Goal: Information Seeking & Learning: Check status

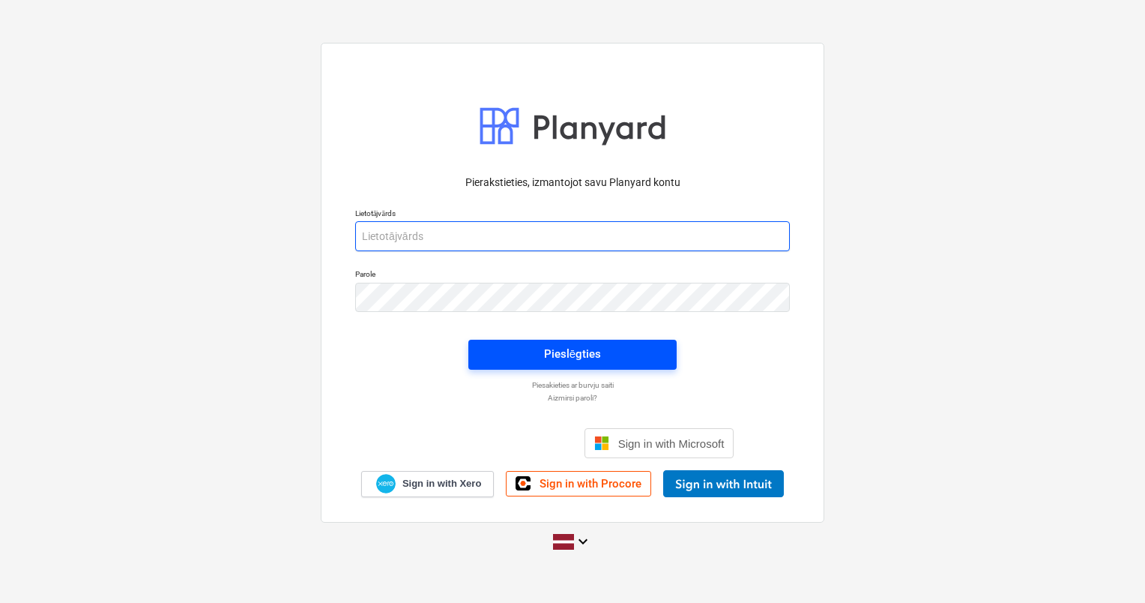
type input "[PERSON_NAME][EMAIL_ADDRESS][DOMAIN_NAME]"
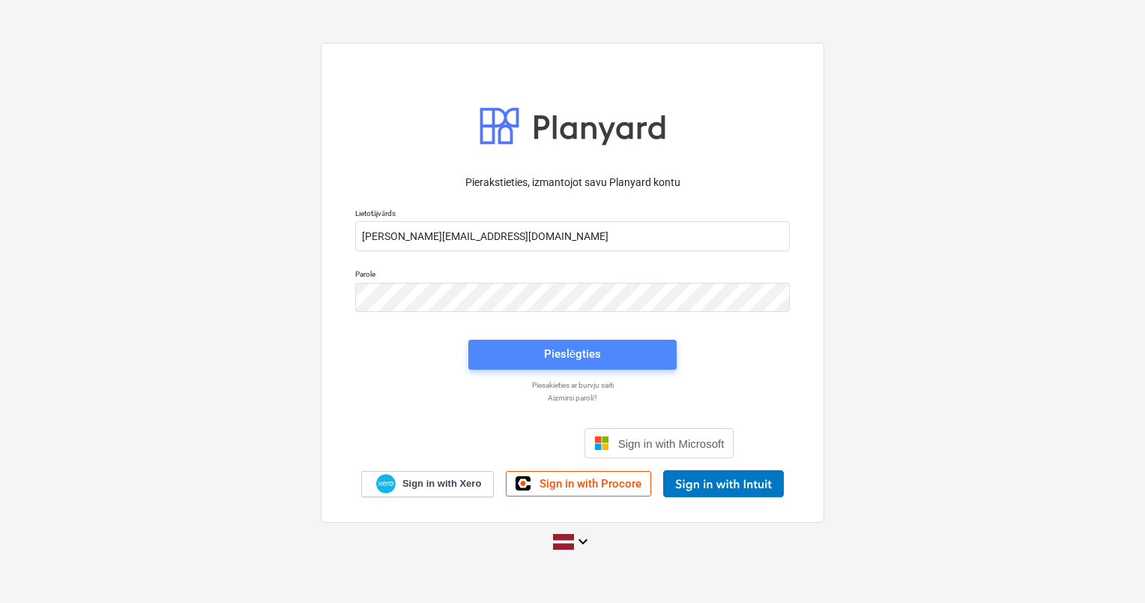
click at [563, 352] on div "Pieslēgties" at bounding box center [572, 353] width 57 height 19
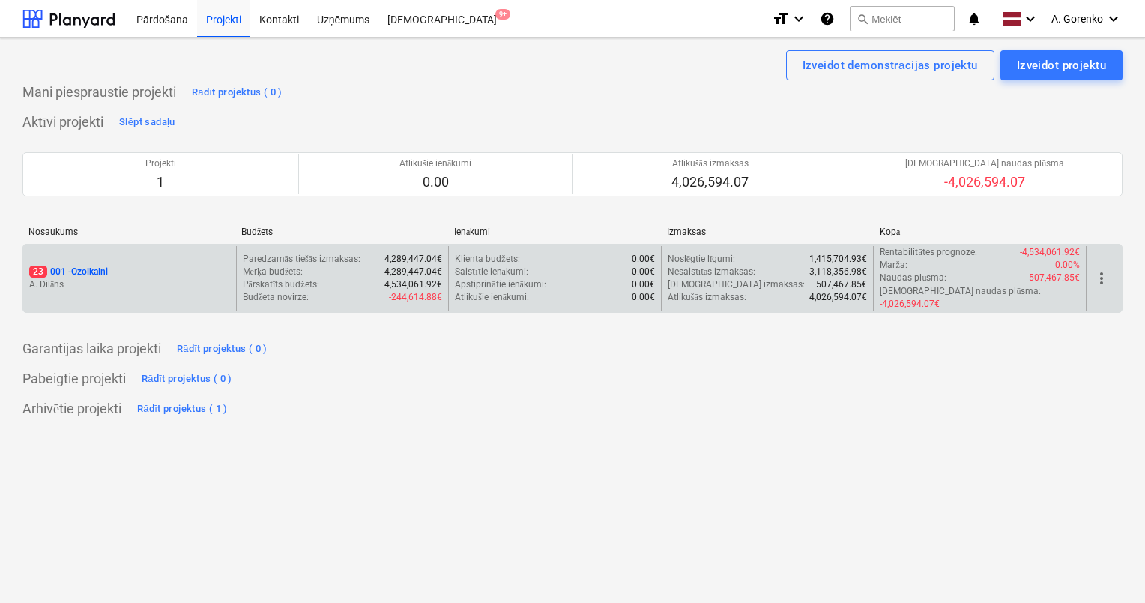
click at [190, 256] on div "23 001 - Ozolkalni A. Dilāns" at bounding box center [129, 278] width 213 height 64
click at [107, 265] on p "23 001 - Ozolkalni" at bounding box center [68, 271] width 79 height 13
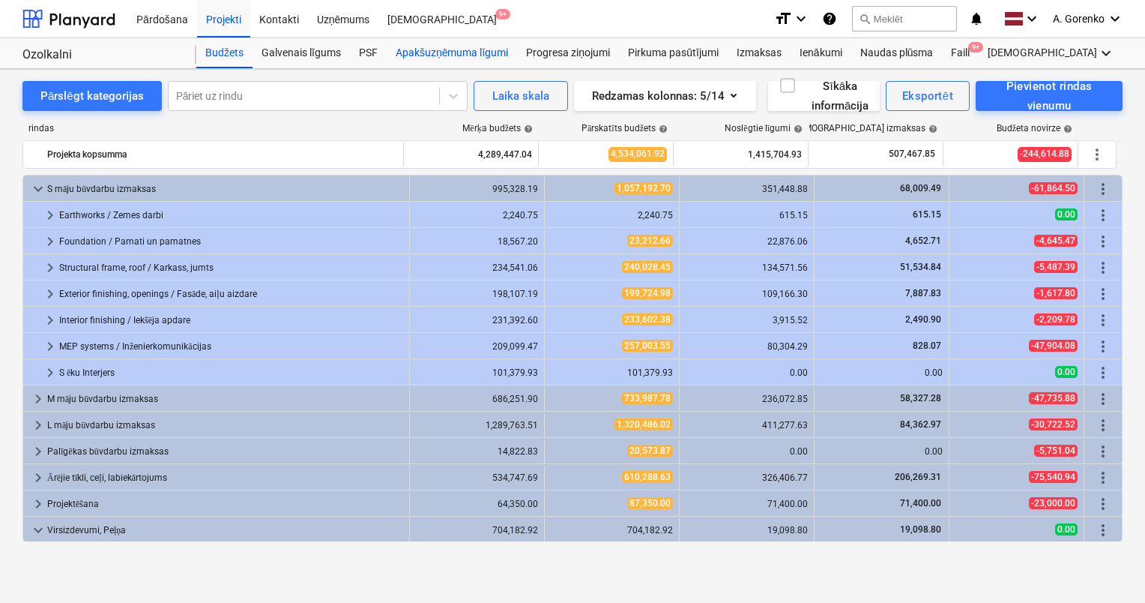
click at [453, 42] on div "Apakšuzņēmuma līgumi" at bounding box center [452, 53] width 130 height 30
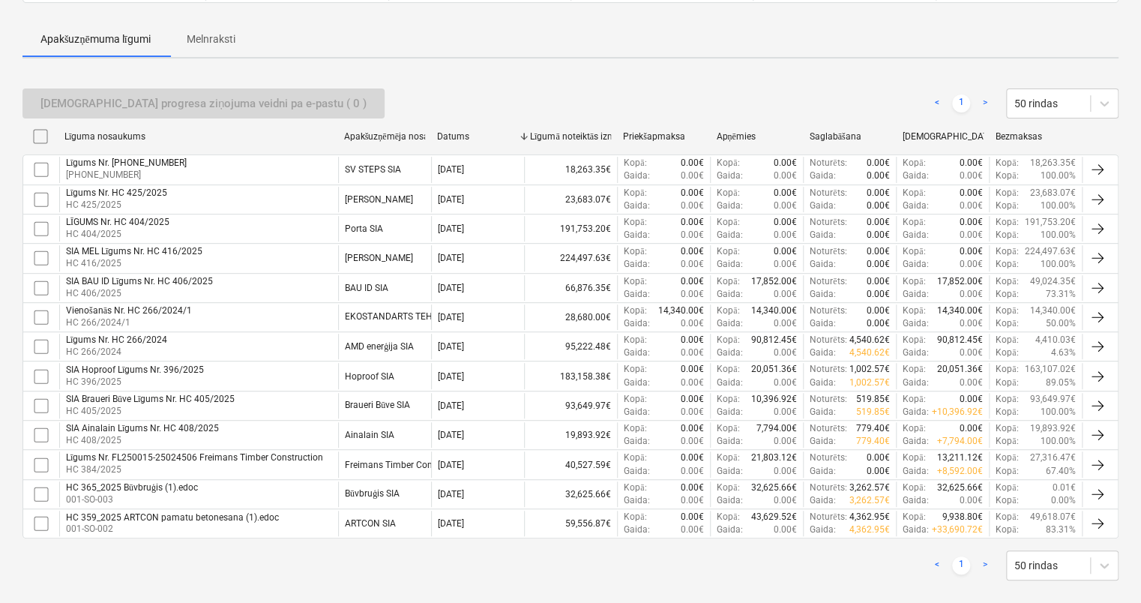
scroll to position [214, 0]
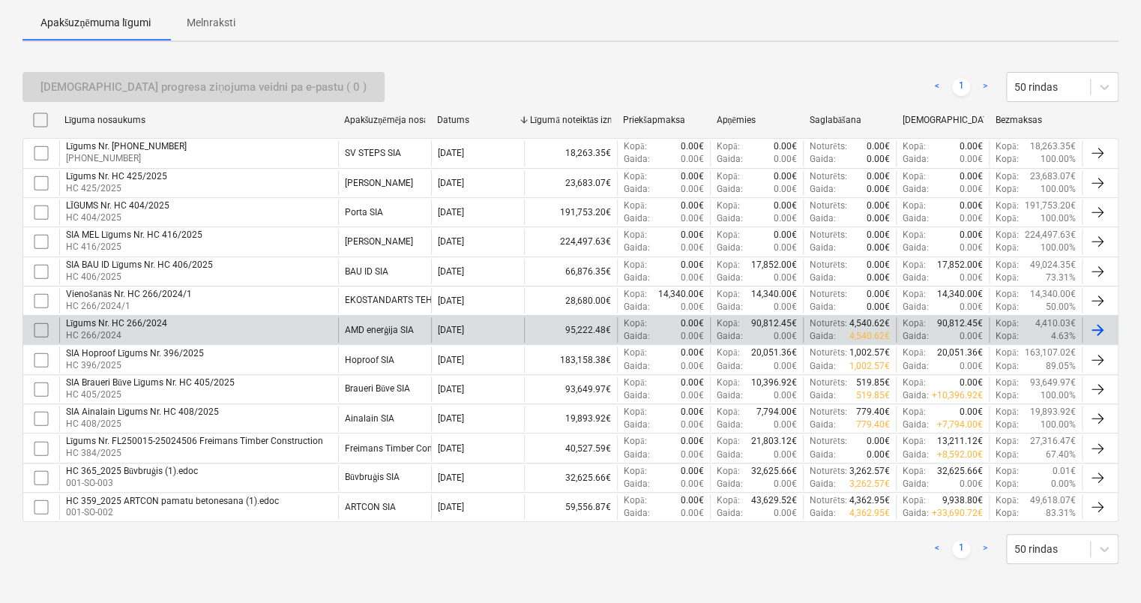
click at [297, 327] on div "Līgums Nr. HC 266/2024 HC 266/2024" at bounding box center [198, 329] width 279 height 25
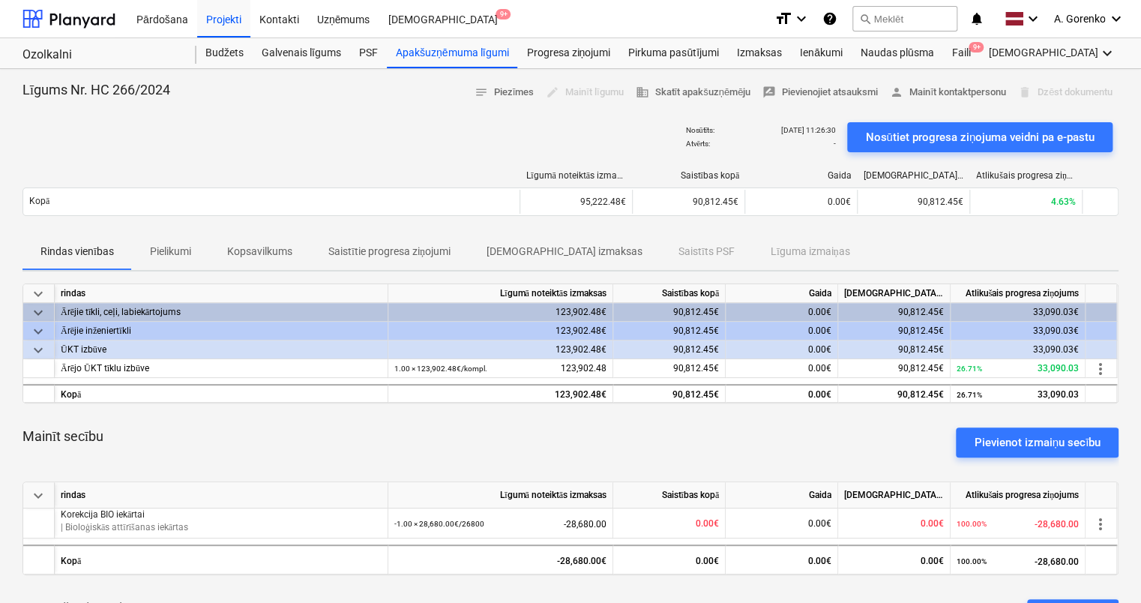
click at [613, 0] on html "Pārdošana Projekti Kontakti Uzņēmums Iesūtne 9+ format_size keyboard_arrow_down…" at bounding box center [570, 301] width 1141 height 603
click at [215, 13] on div "Projekti" at bounding box center [223, 18] width 53 height 38
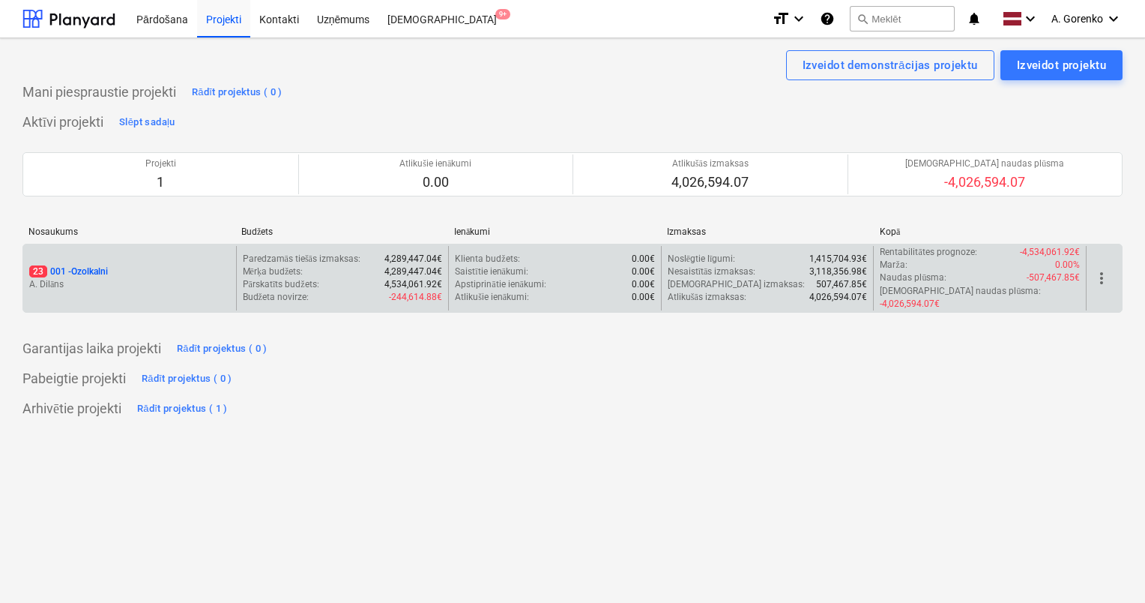
click at [154, 265] on div "23 001 - Ozolkalni" at bounding box center [129, 271] width 201 height 13
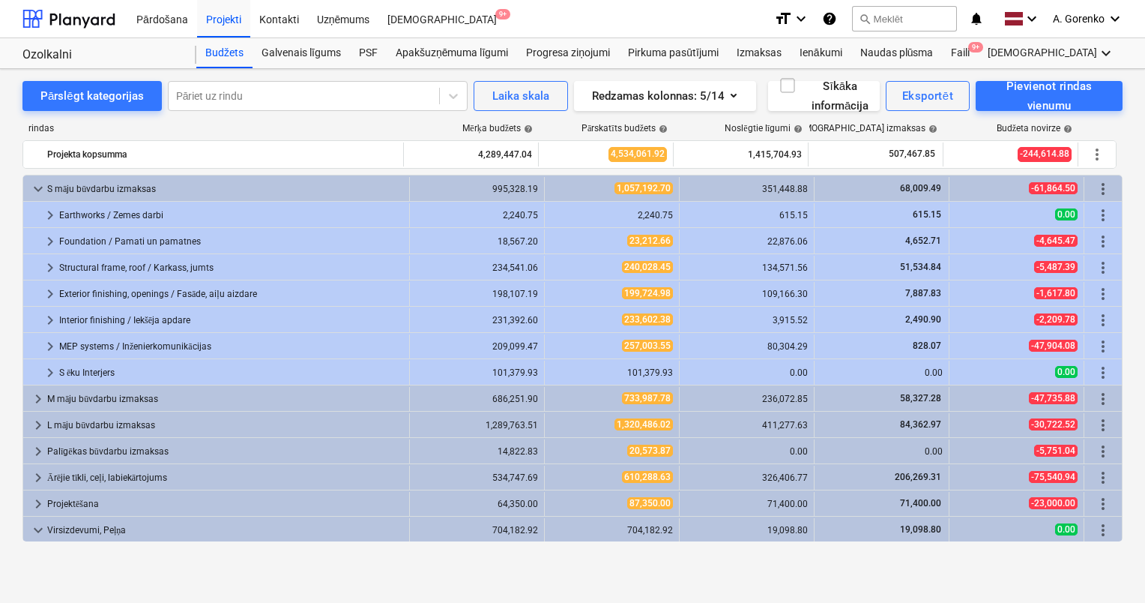
click at [96, 227] on div "keyboard_arrow_right Foundation / Pamati un pamatnes 18,567.20 23,212.66 22,876…" at bounding box center [572, 240] width 1100 height 26
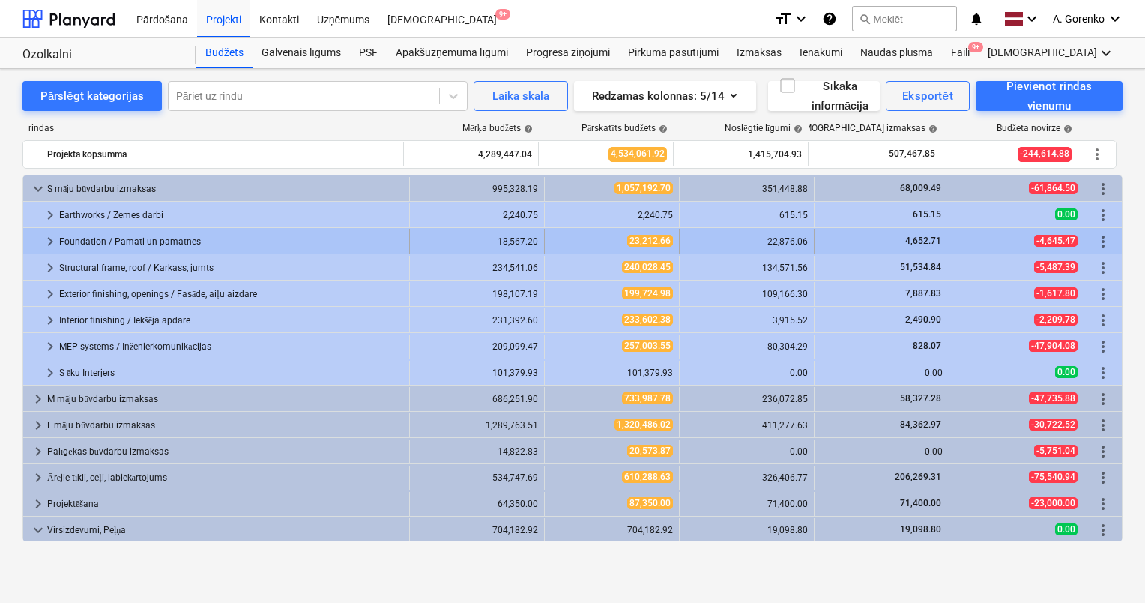
click at [93, 237] on div "Foundation / Pamati un pamatnes" at bounding box center [231, 241] width 344 height 24
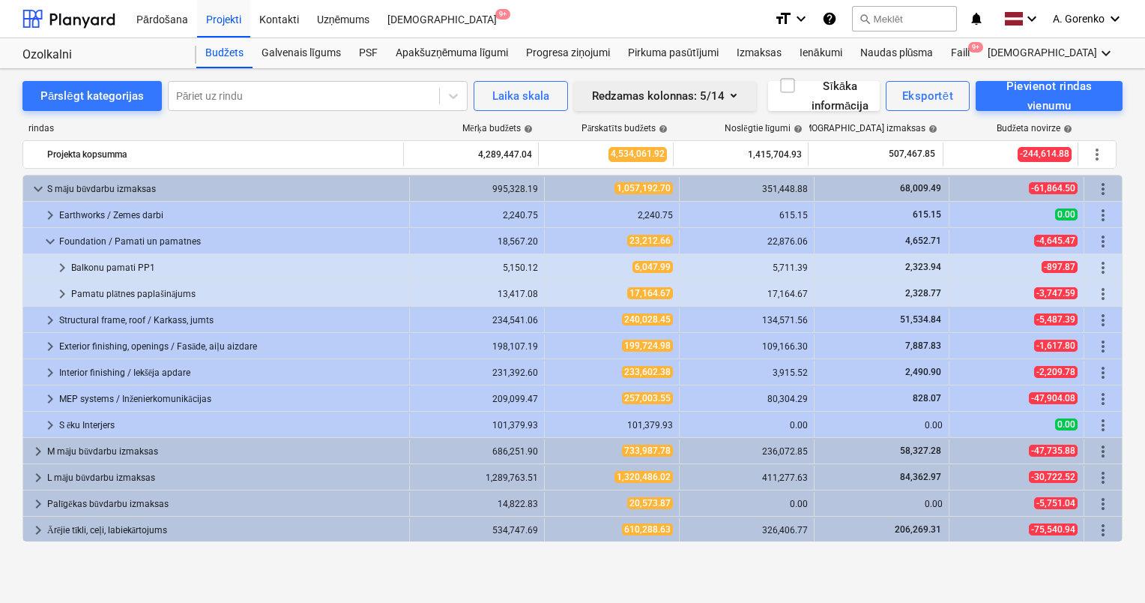
click at [717, 100] on div "Redzamas kolonnas : 5/14" at bounding box center [665, 95] width 146 height 19
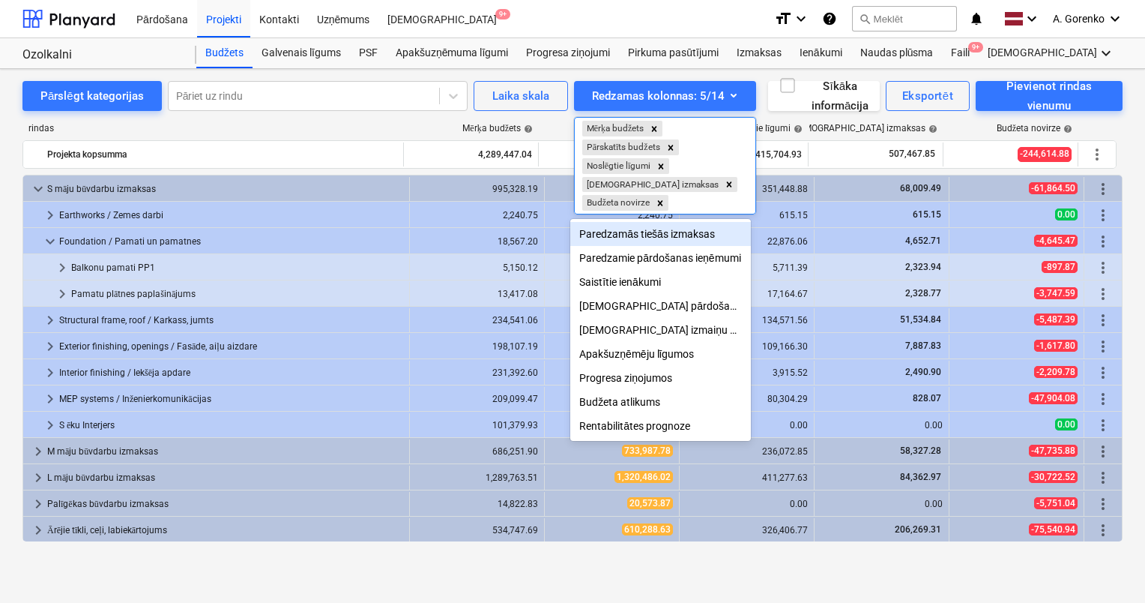
click at [547, 579] on div at bounding box center [572, 301] width 1145 height 603
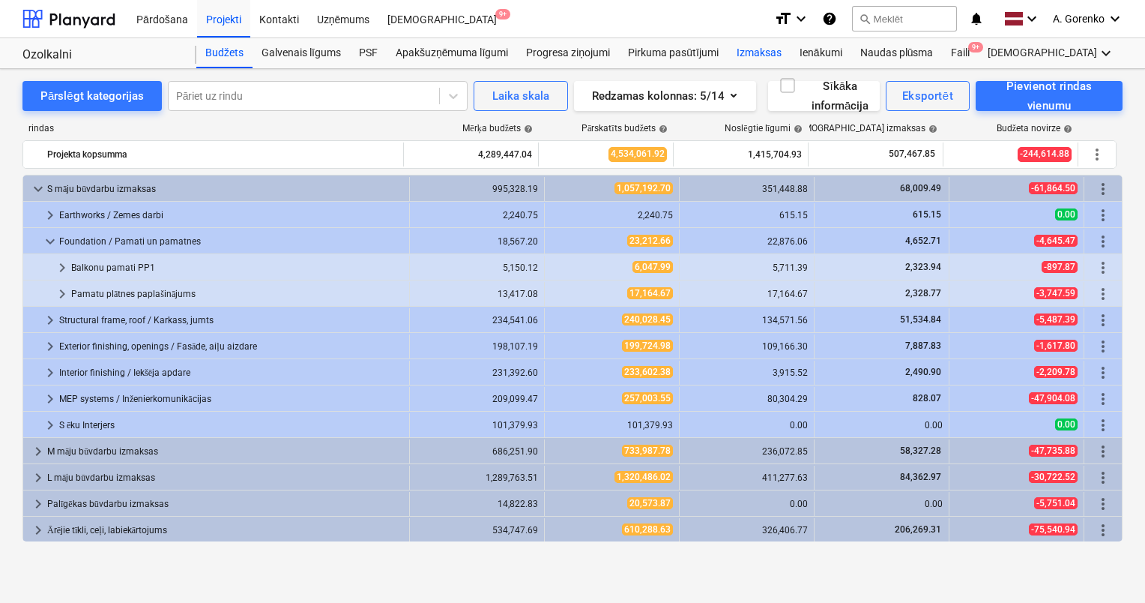
click at [741, 55] on div "Izmaksas" at bounding box center [759, 53] width 63 height 30
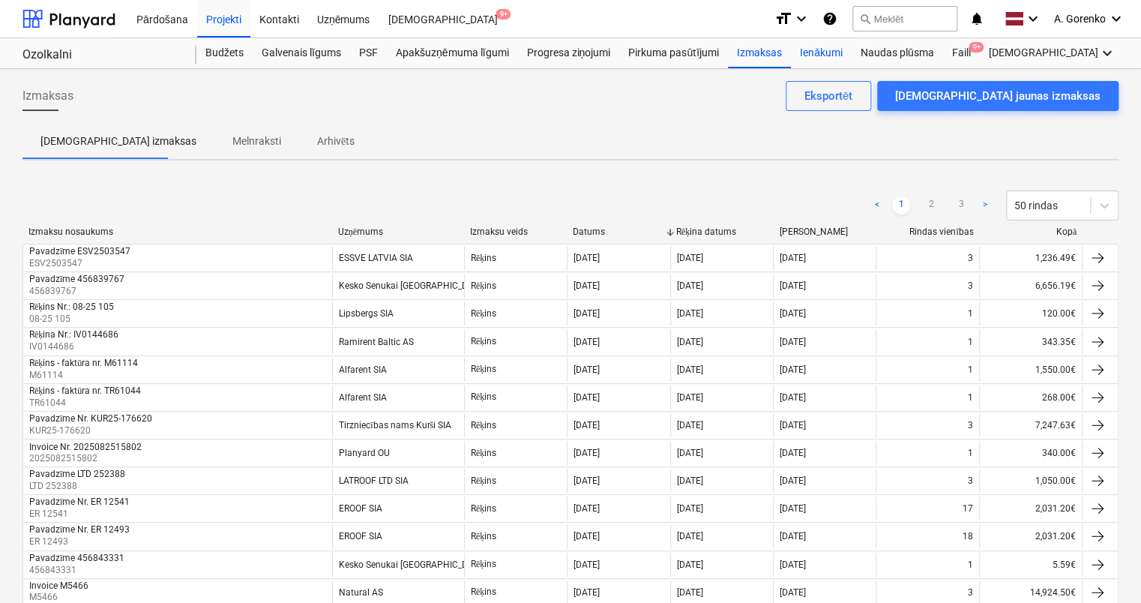
click at [825, 61] on div "Ienākumi" at bounding box center [821, 53] width 61 height 30
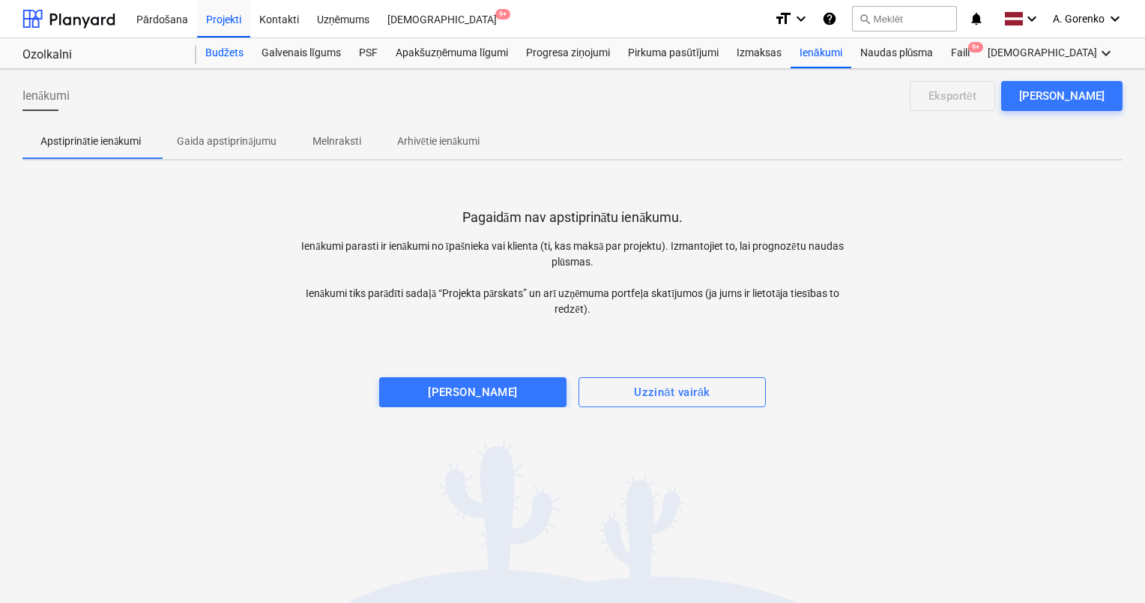
click at [222, 52] on div "Budžets" at bounding box center [224, 53] width 56 height 30
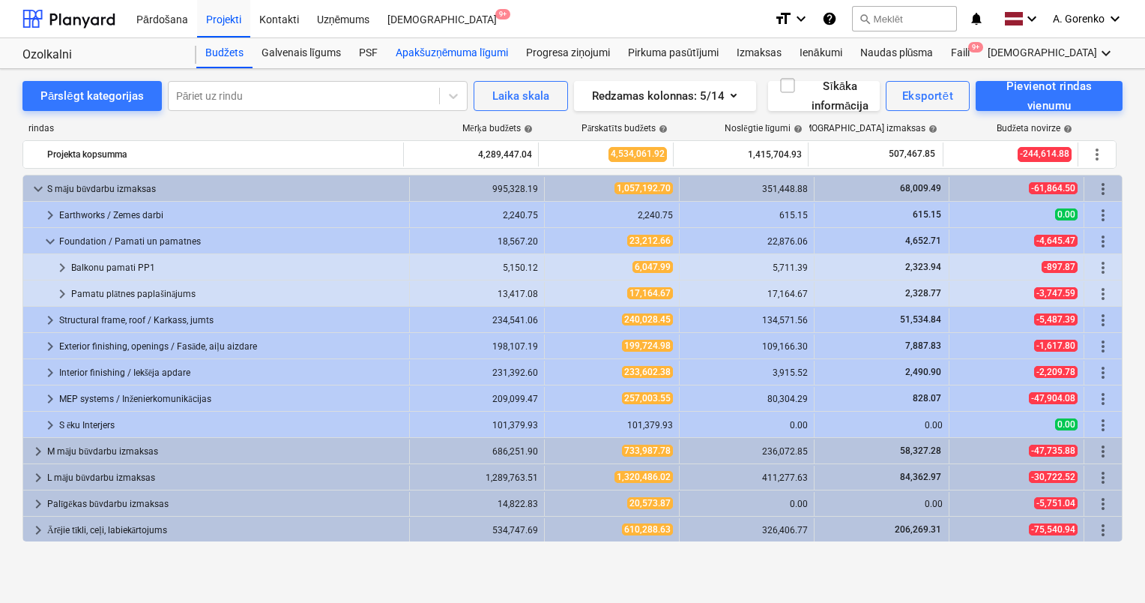
click at [437, 51] on div "Apakšuzņēmuma līgumi" at bounding box center [452, 53] width 130 height 30
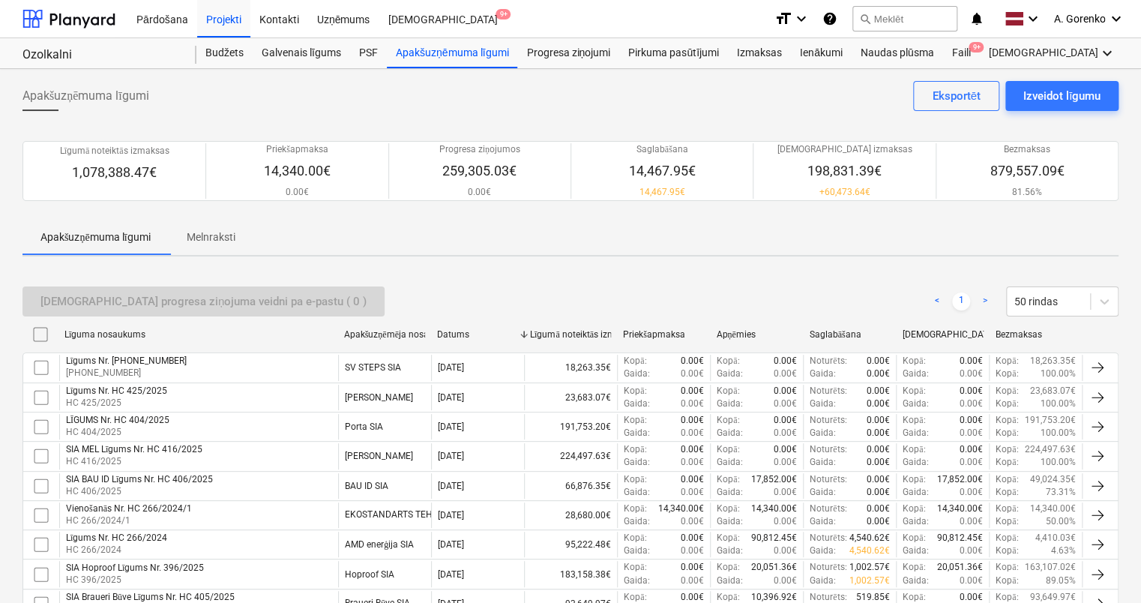
click at [393, 105] on div "Apakšuzņēmuma līgumi Izveidot līgumu Eksportēt" at bounding box center [570, 102] width 1096 height 42
click at [378, 48] on div "PSF" at bounding box center [368, 53] width 37 height 30
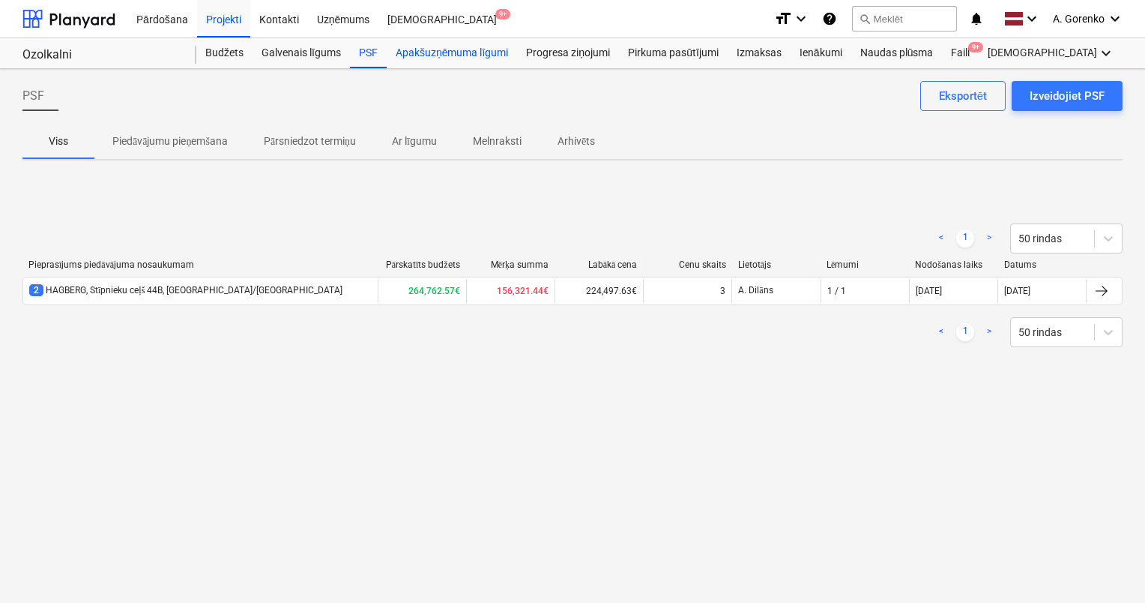
click at [469, 45] on div "Apakšuzņēmuma līgumi" at bounding box center [452, 53] width 130 height 30
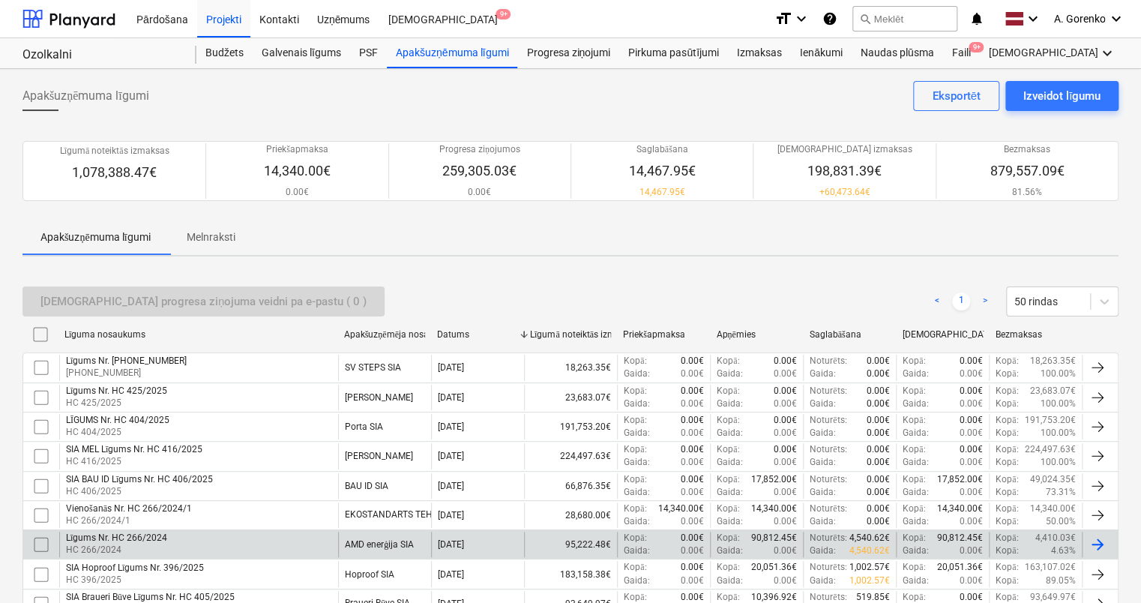
click at [170, 531] on div "Līgums Nr. HC 266/2024 HC 266/2024" at bounding box center [198, 543] width 279 height 25
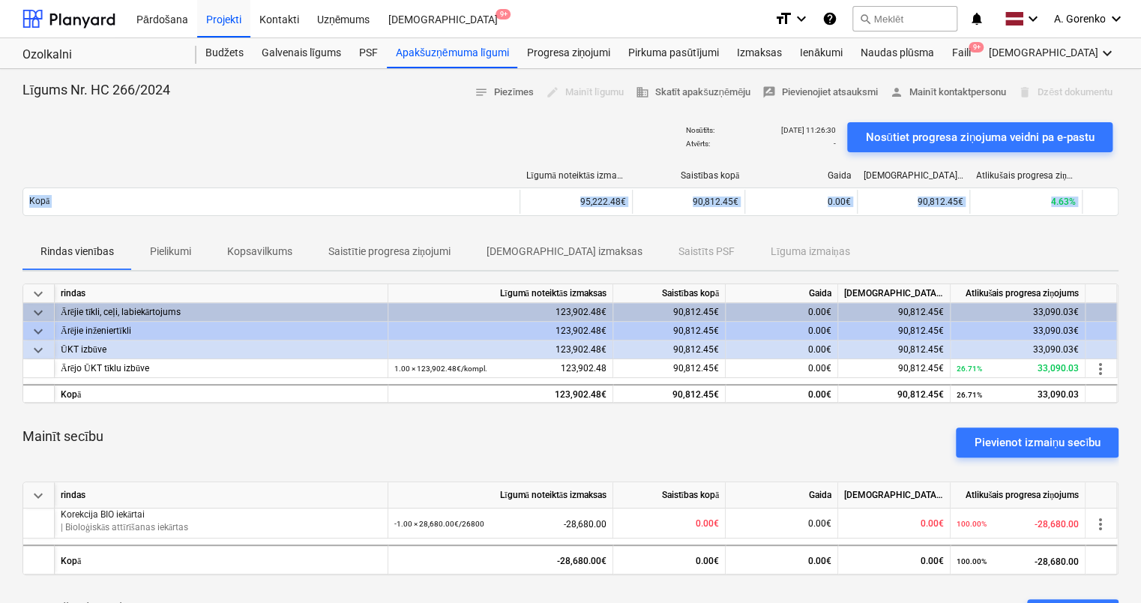
drag, startPoint x: 1137, startPoint y: 134, endPoint x: 1145, endPoint y: 259, distance: 125.4
click at [1141, 259] on html "Pārdošana Projekti Kontakti Uzņēmums Iesūtne 9+ format_size keyboard_arrow_down…" at bounding box center [570, 301] width 1141 height 603
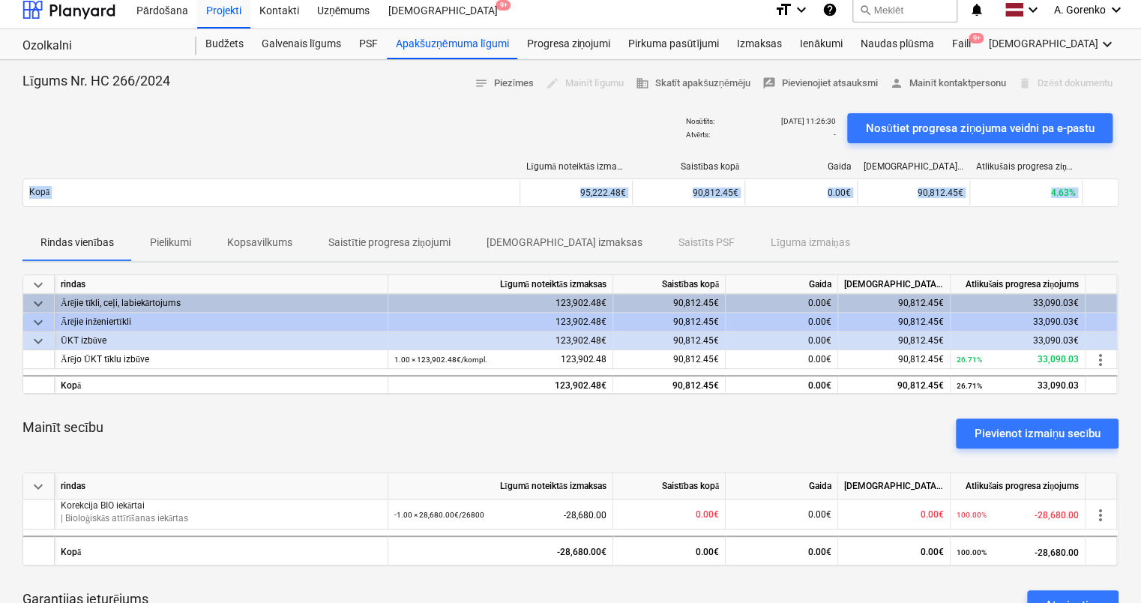
scroll to position [3, 0]
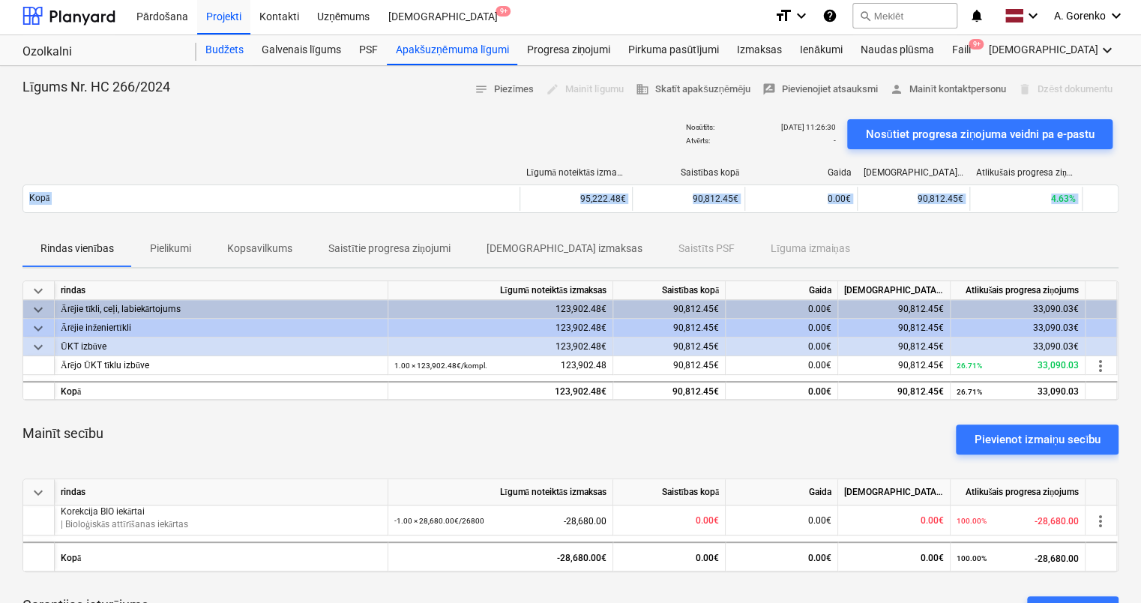
click at [239, 49] on div "Budžets" at bounding box center [224, 50] width 56 height 30
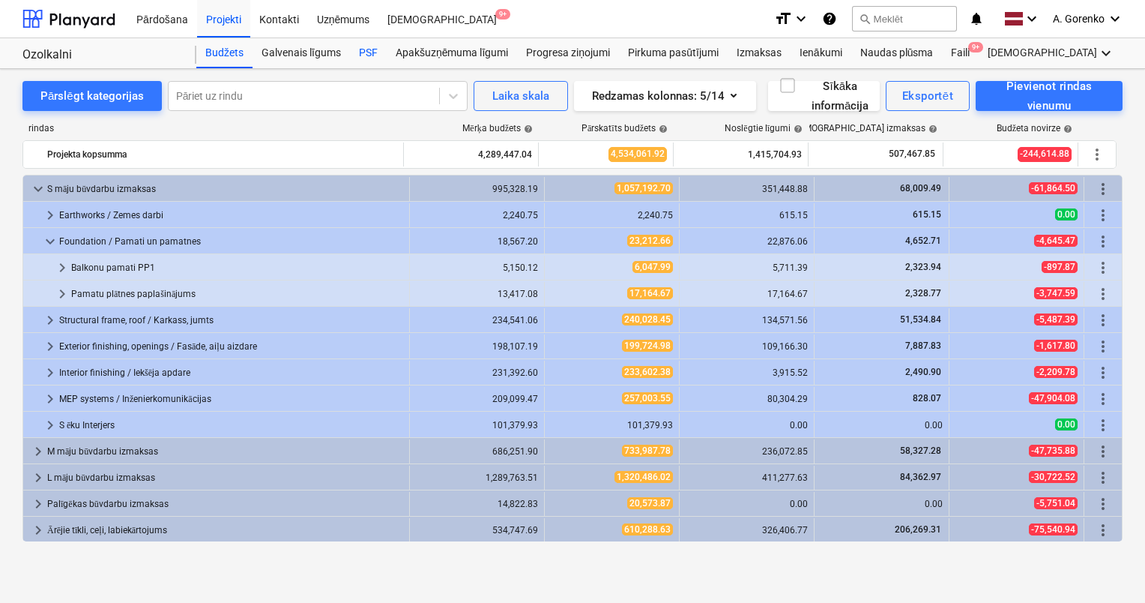
click at [367, 48] on div "PSF" at bounding box center [368, 53] width 37 height 30
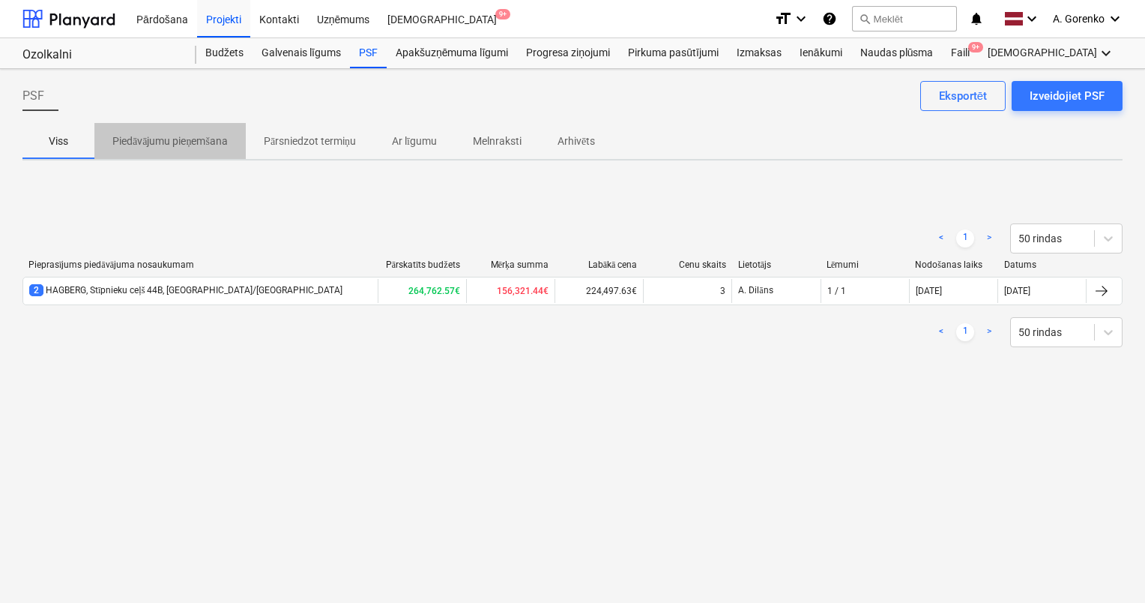
click at [165, 146] on p "Piedāvājumu pieņemšana" at bounding box center [169, 141] width 115 height 16
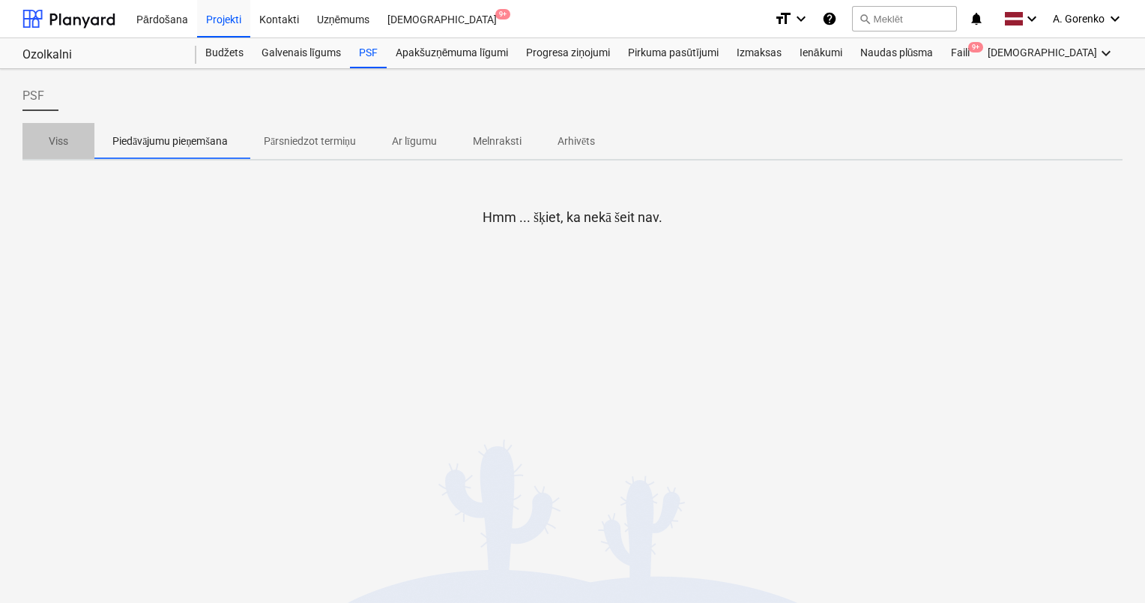
click at [54, 148] on p "Viss" at bounding box center [58, 141] width 36 height 16
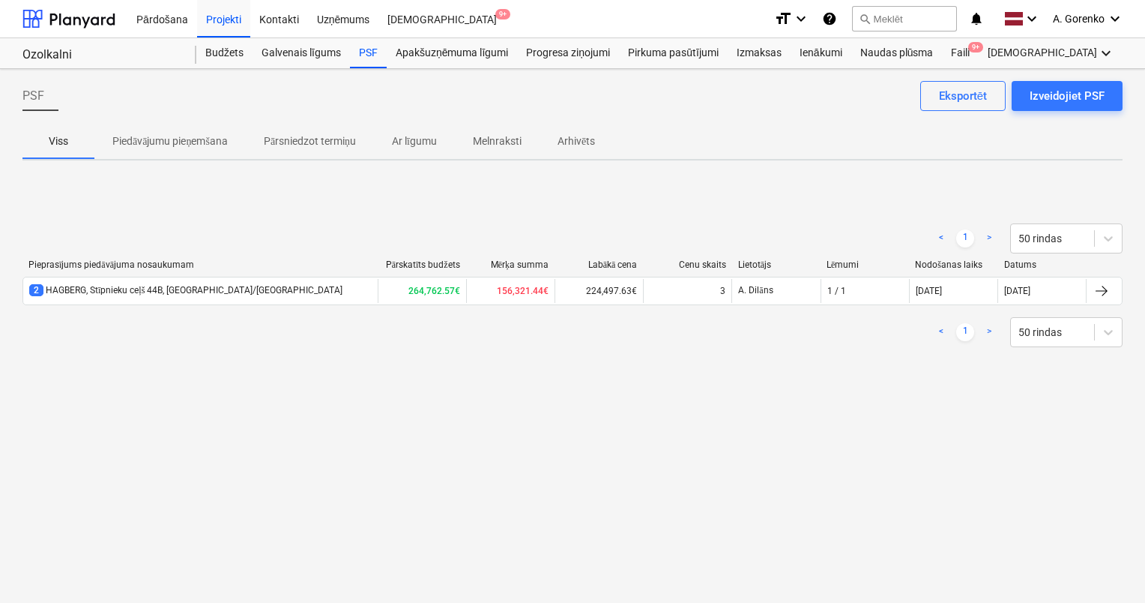
click at [298, 306] on div "Pieprasījums piedāvājuma nosaukumam Pārskatīts budžets Mērķa summa Labākā cena …" at bounding box center [572, 285] width 1100 height 52
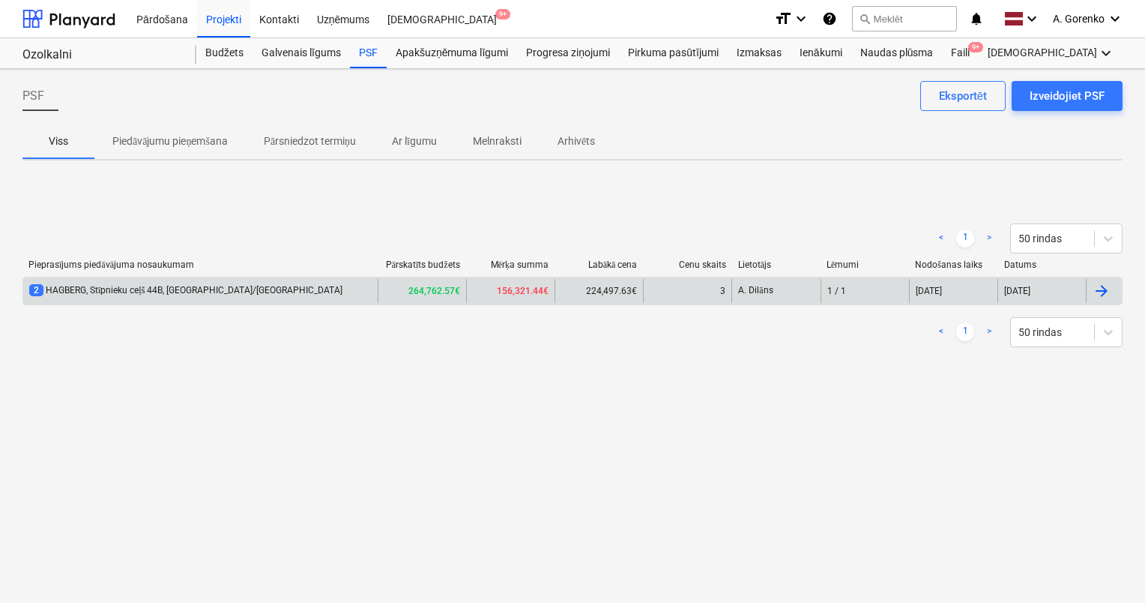
click at [297, 290] on div "2 HAGBERG, Stīpnieku ceļš 44B, [GEOGRAPHIC_DATA]/[GEOGRAPHIC_DATA]" at bounding box center [200, 291] width 355 height 24
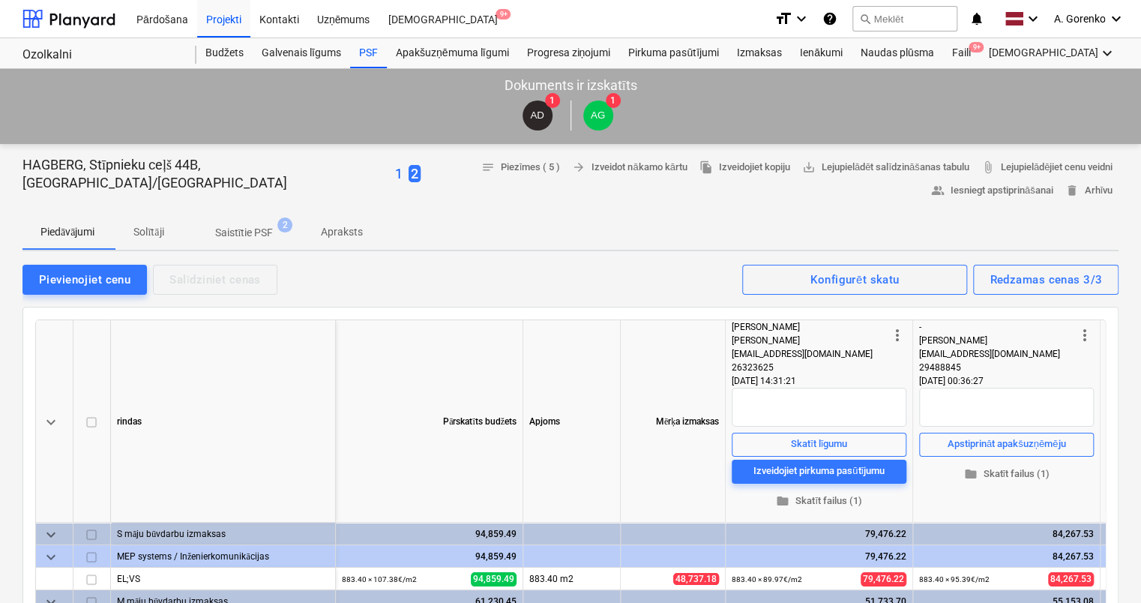
click at [395, 176] on p "1" at bounding box center [398, 174] width 7 height 18
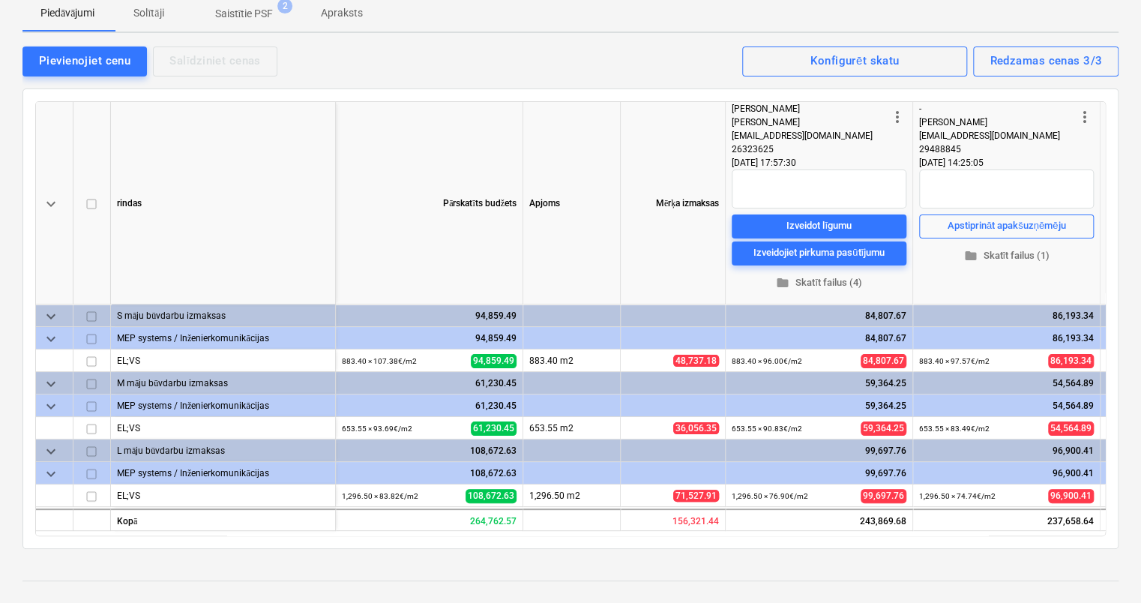
scroll to position [148, 0]
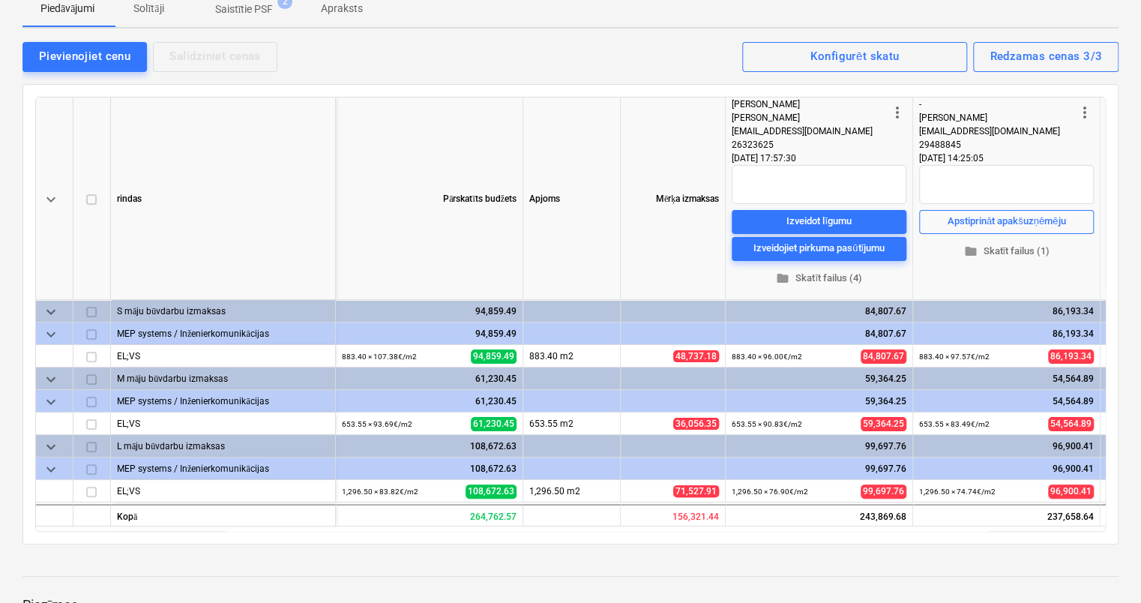
drag, startPoint x: 1138, startPoint y: 237, endPoint x: 1148, endPoint y: 136, distance: 101.7
click at [1141, 136] on html "Pārdošana Projekti Kontakti Uzņēmums Iesūtne 9+ format_size keyboard_arrow_down…" at bounding box center [570, 153] width 1141 height 603
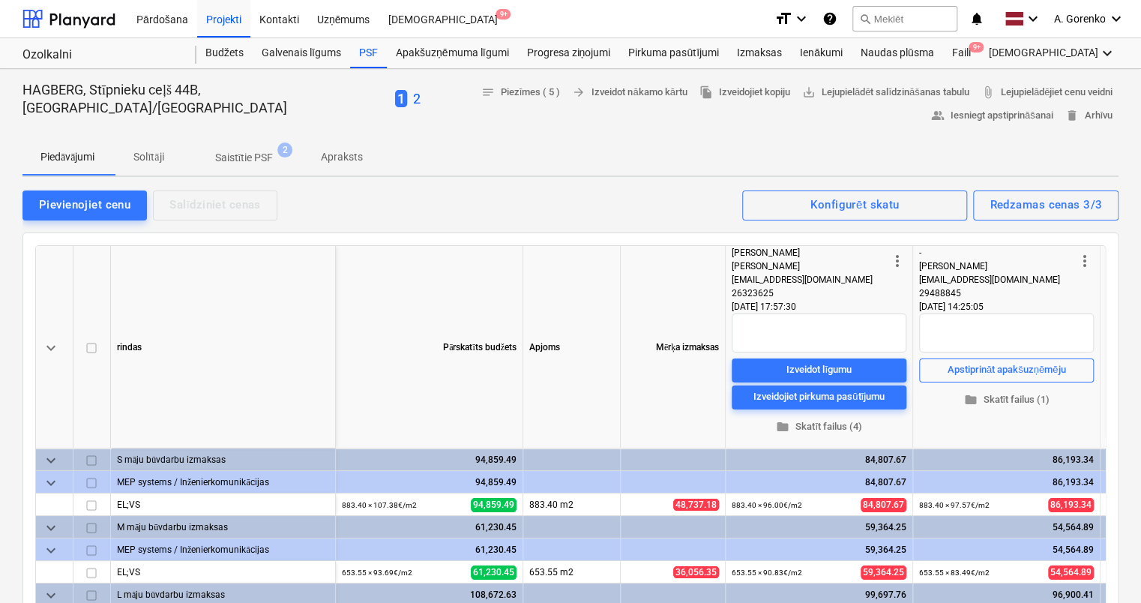
click at [413, 100] on p "2" at bounding box center [416, 99] width 7 height 18
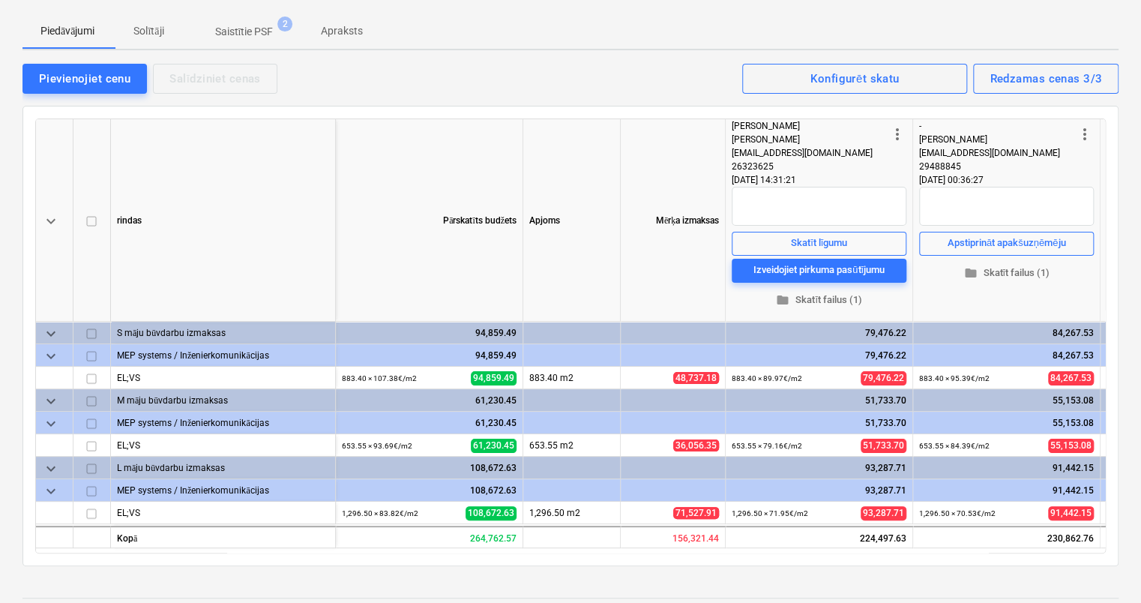
scroll to position [261, 0]
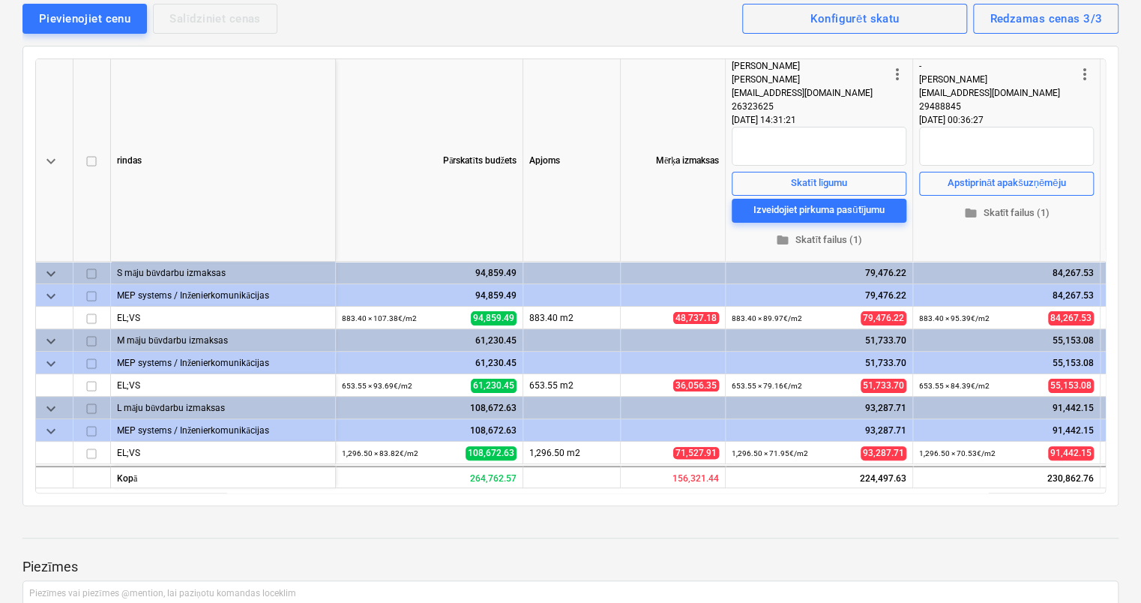
drag, startPoint x: 1139, startPoint y: 155, endPoint x: 1148, endPoint y: 91, distance: 64.3
click at [1141, 91] on html "Pārdošana Projekti Kontakti Uzņēmums Iesūtne 9+ format_size keyboard_arrow_down…" at bounding box center [570, 40] width 1141 height 603
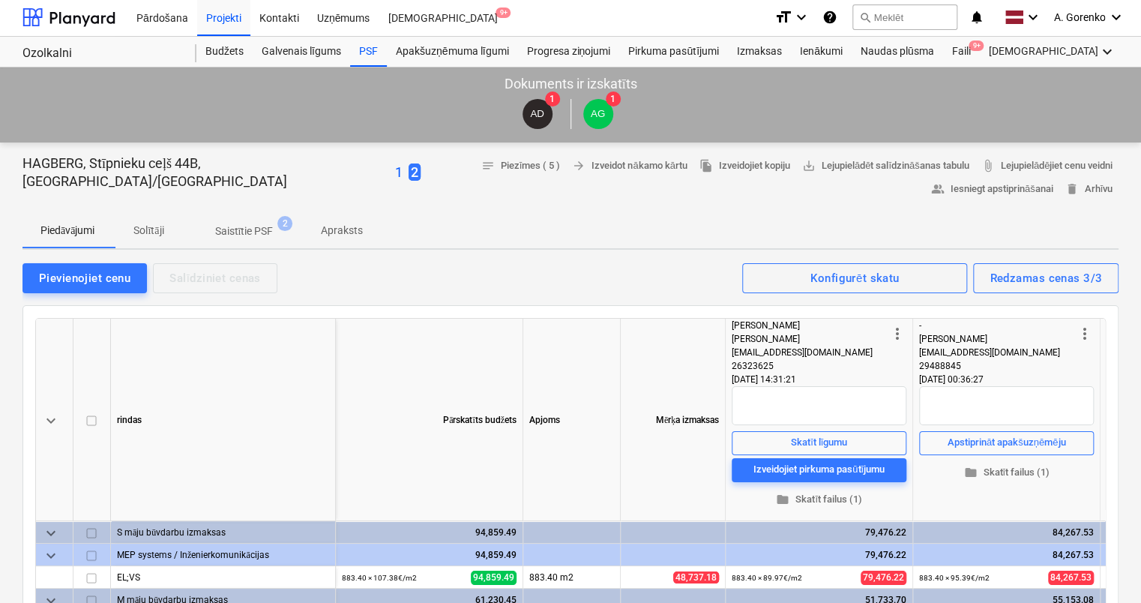
scroll to position [0, 0]
